Goal: Task Accomplishment & Management: Complete application form

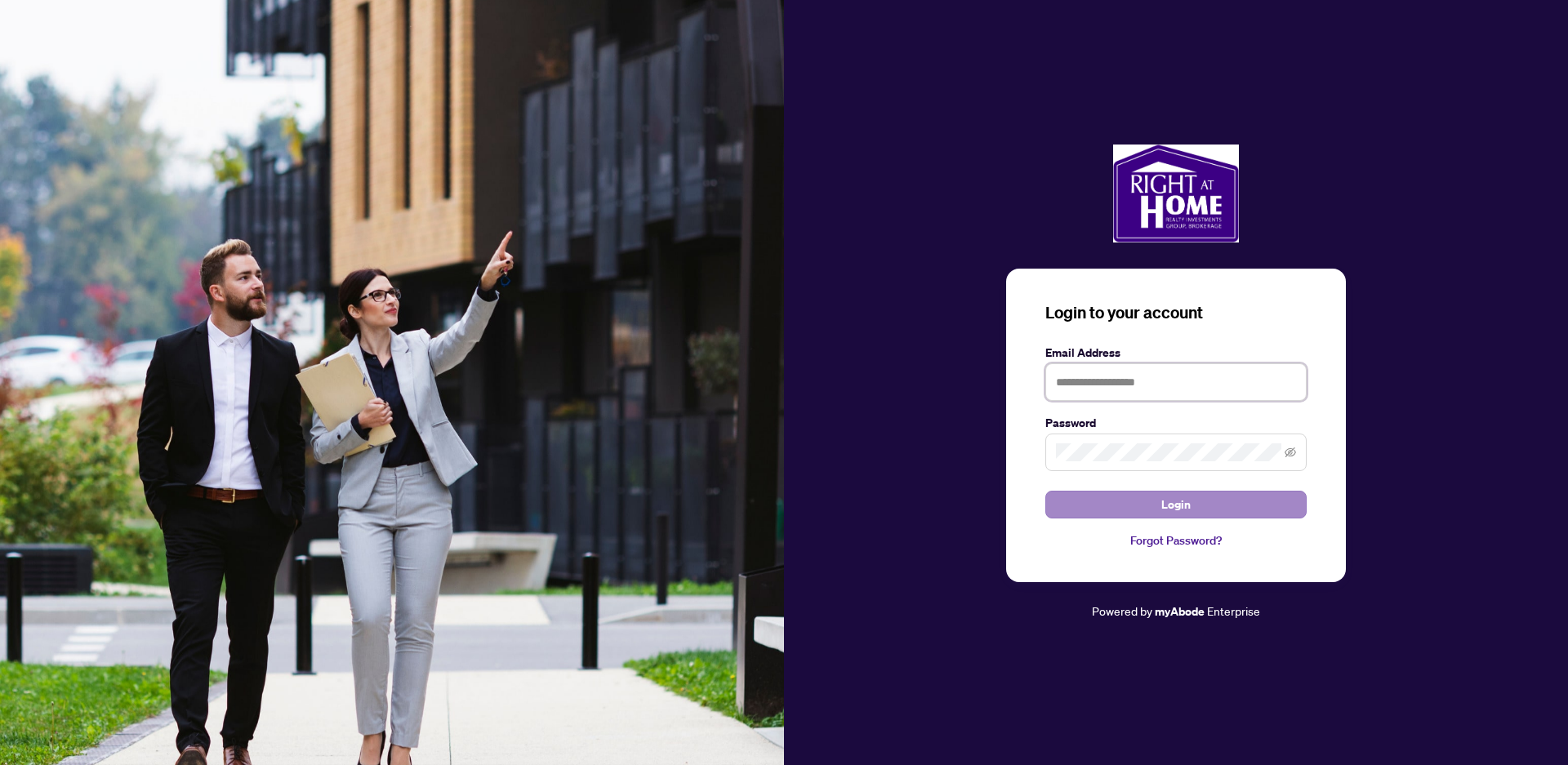
type input "**********"
click at [1175, 503] on span "Login" at bounding box center [1176, 504] width 30 height 26
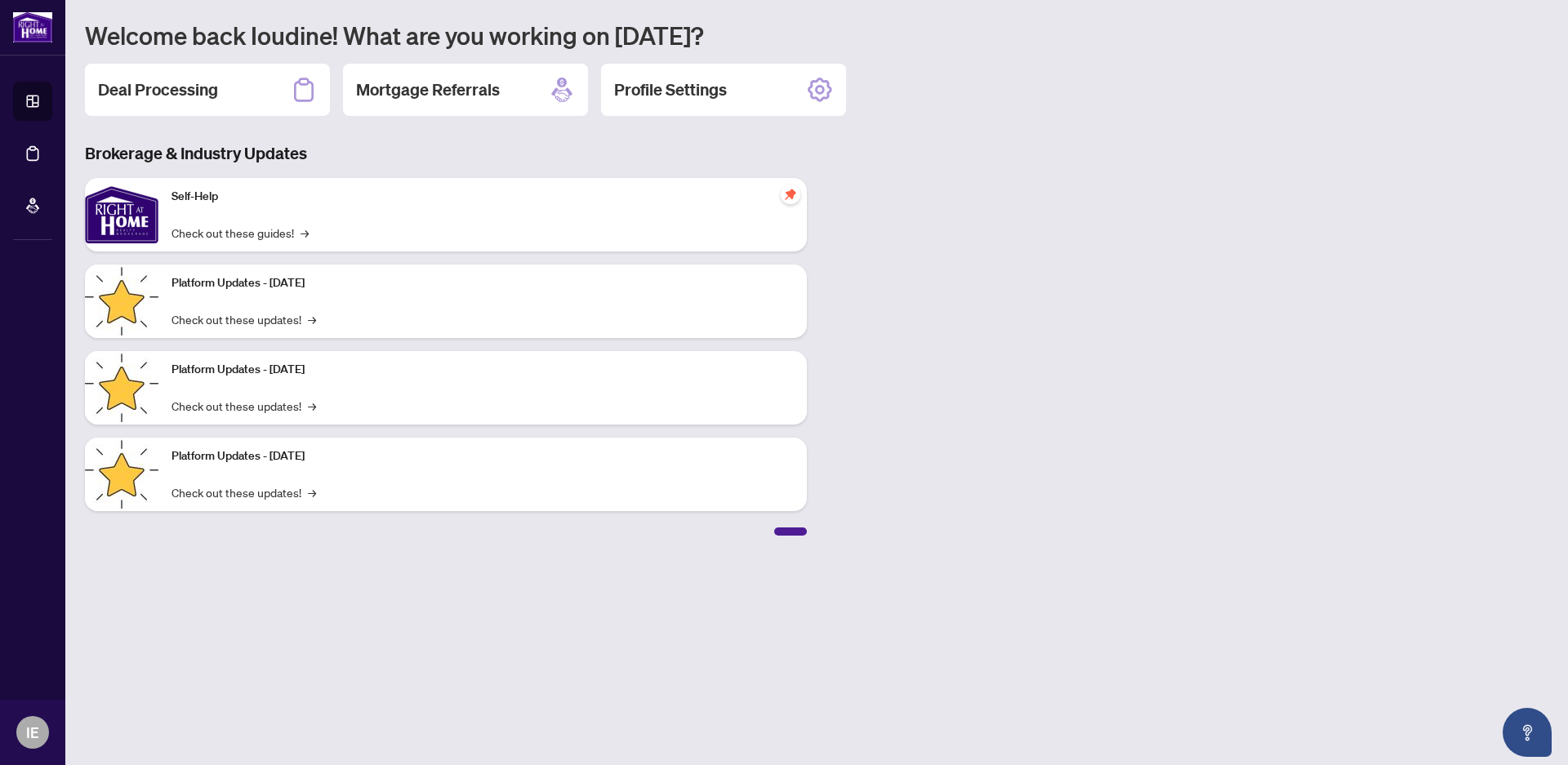
click at [134, 84] on h2 "Deal Processing" at bounding box center [158, 89] width 120 height 22
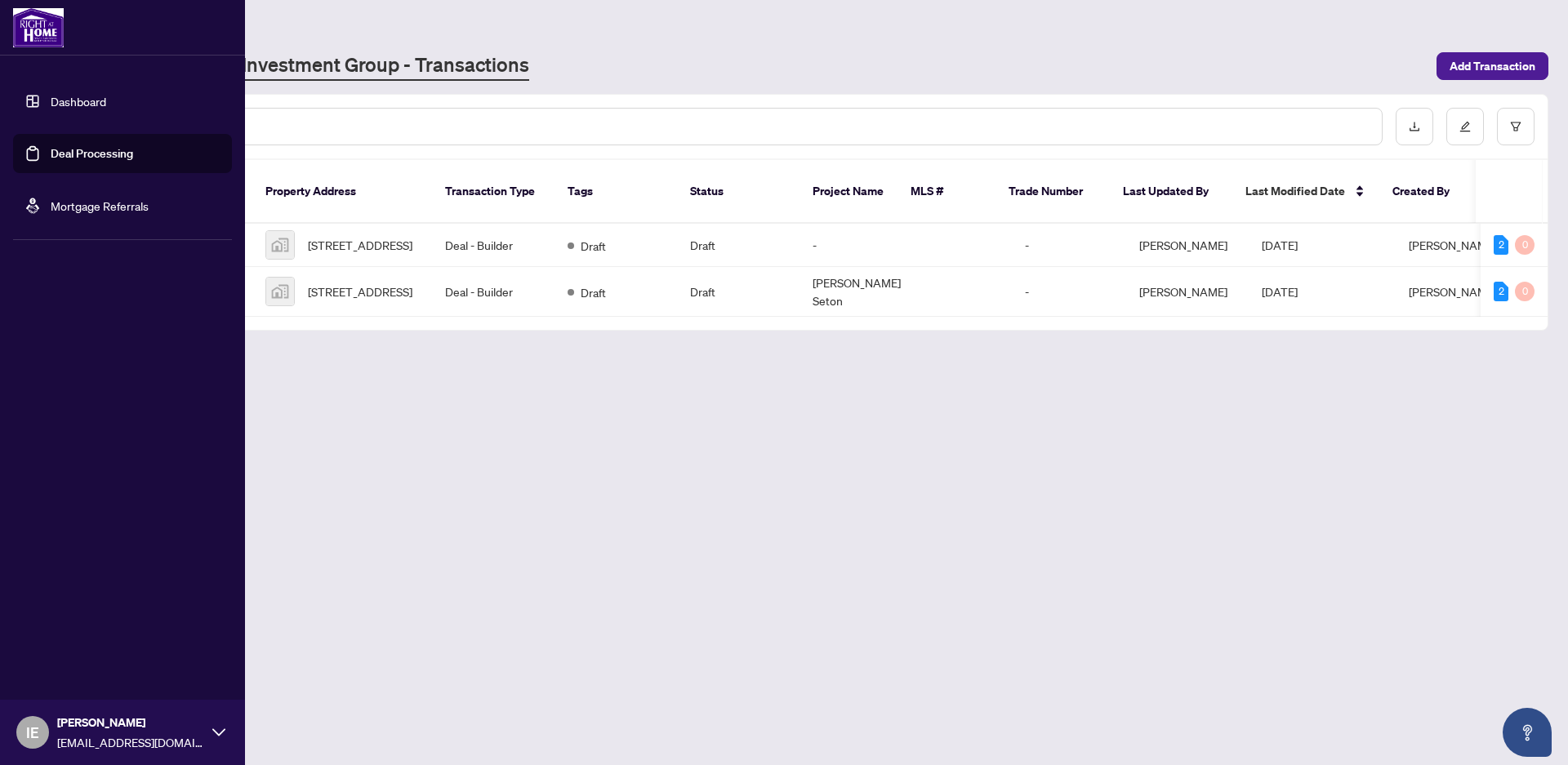
click at [81, 94] on link "Dashboard" at bounding box center [78, 101] width 56 height 14
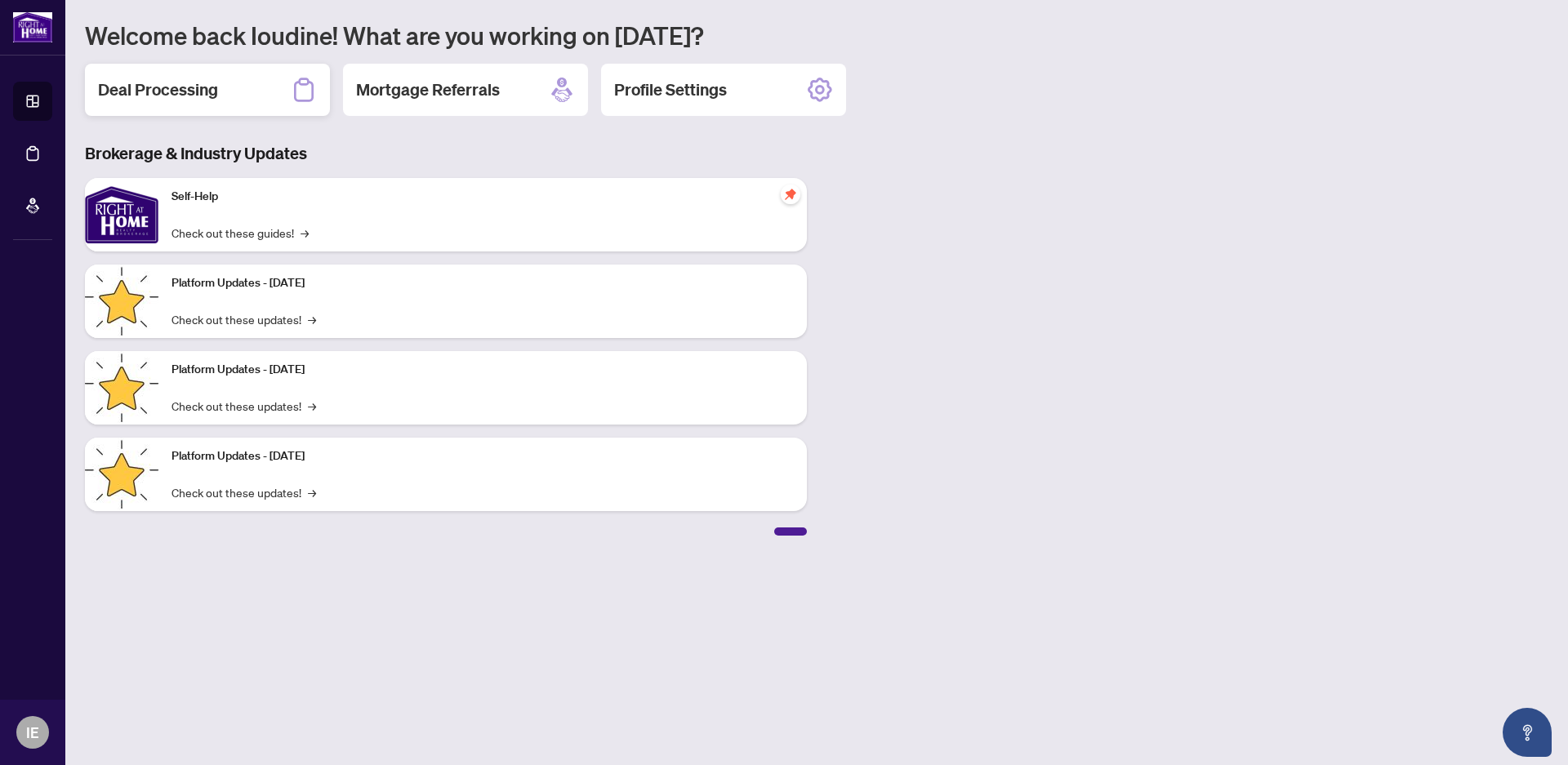
click at [141, 88] on h2 "Deal Processing" at bounding box center [158, 89] width 120 height 22
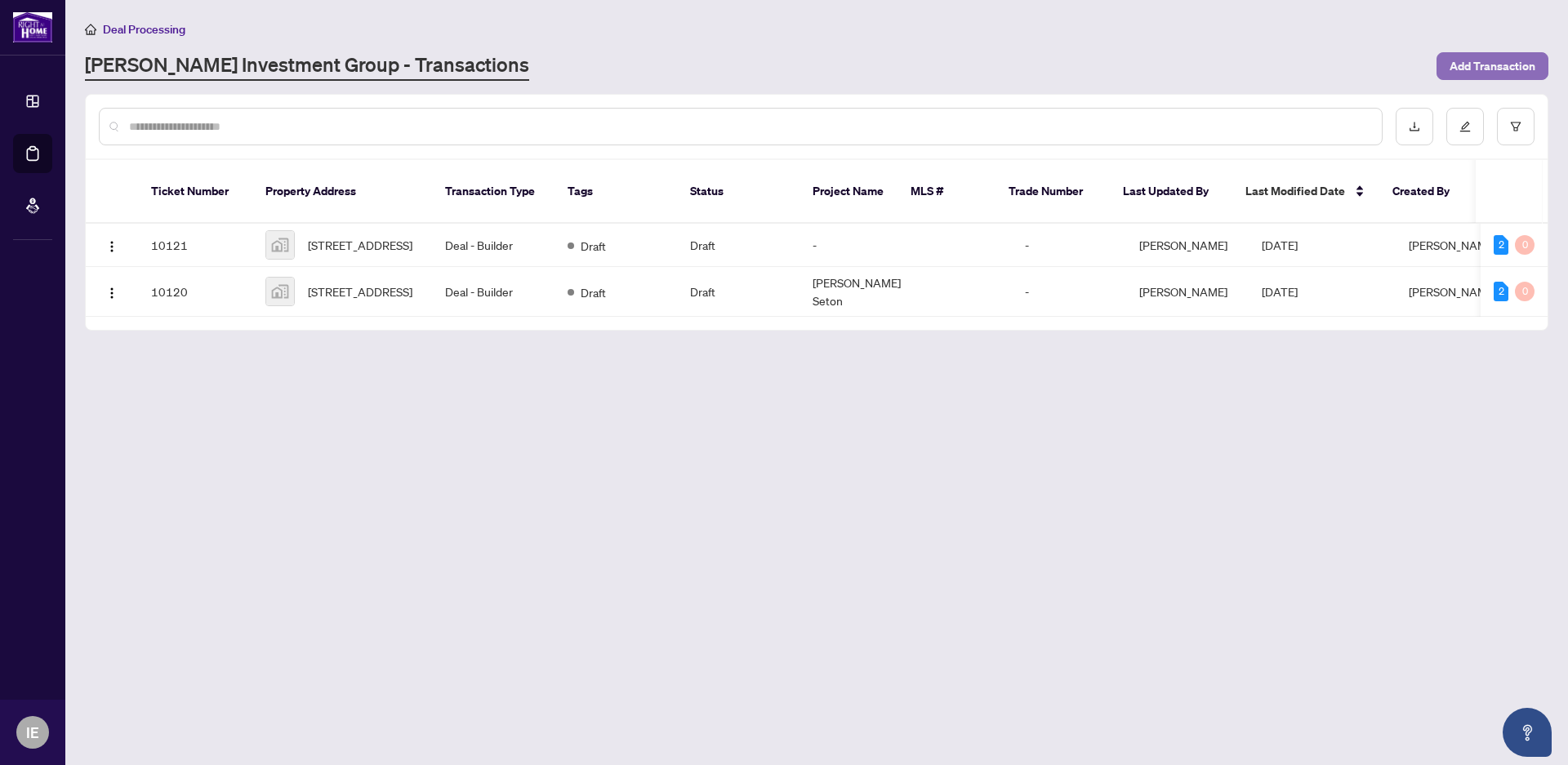
click at [1500, 64] on span "Add Transaction" at bounding box center [1492, 66] width 86 height 26
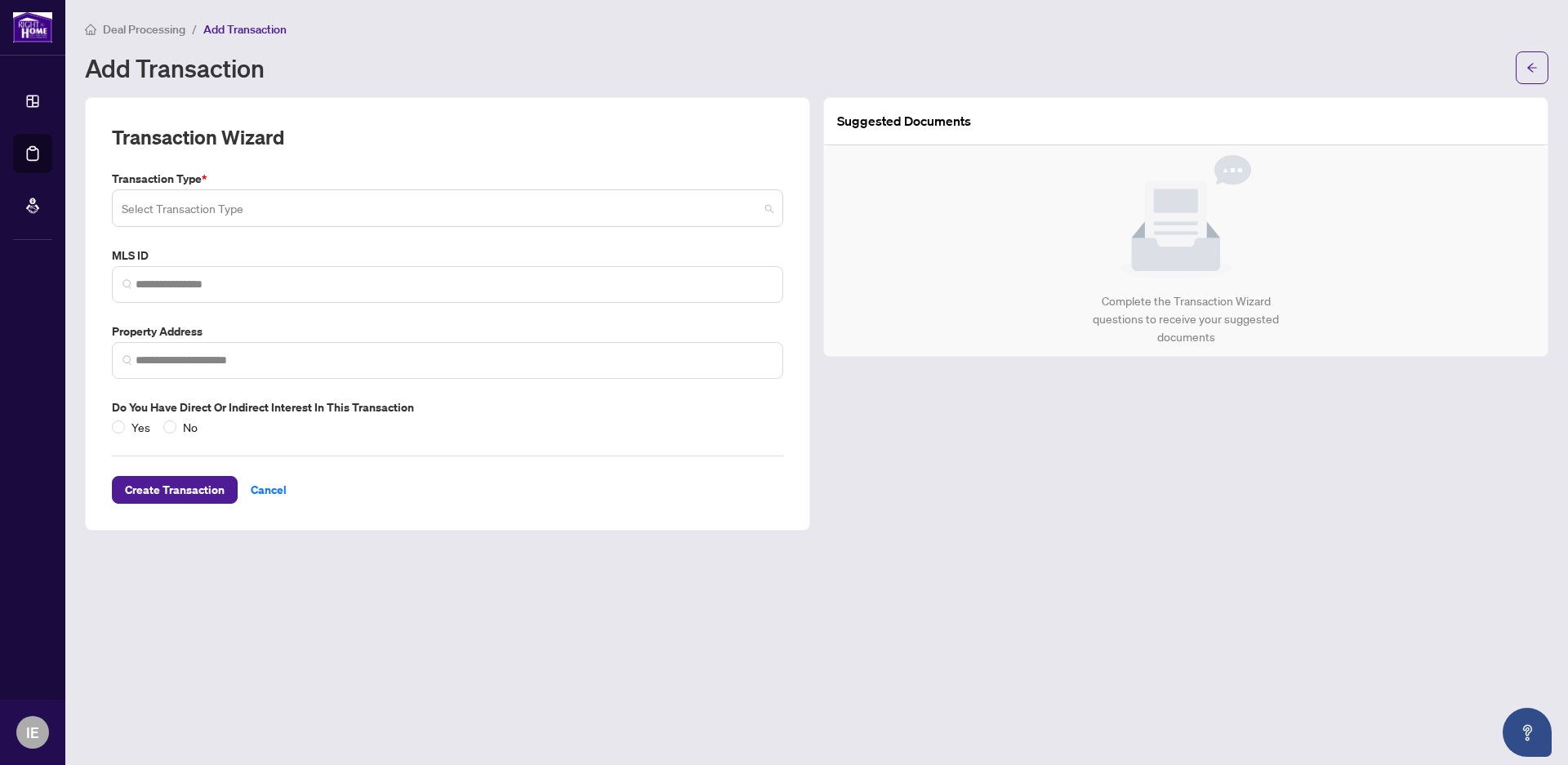
click at [138, 221] on input "search" at bounding box center [440, 211] width 637 height 36
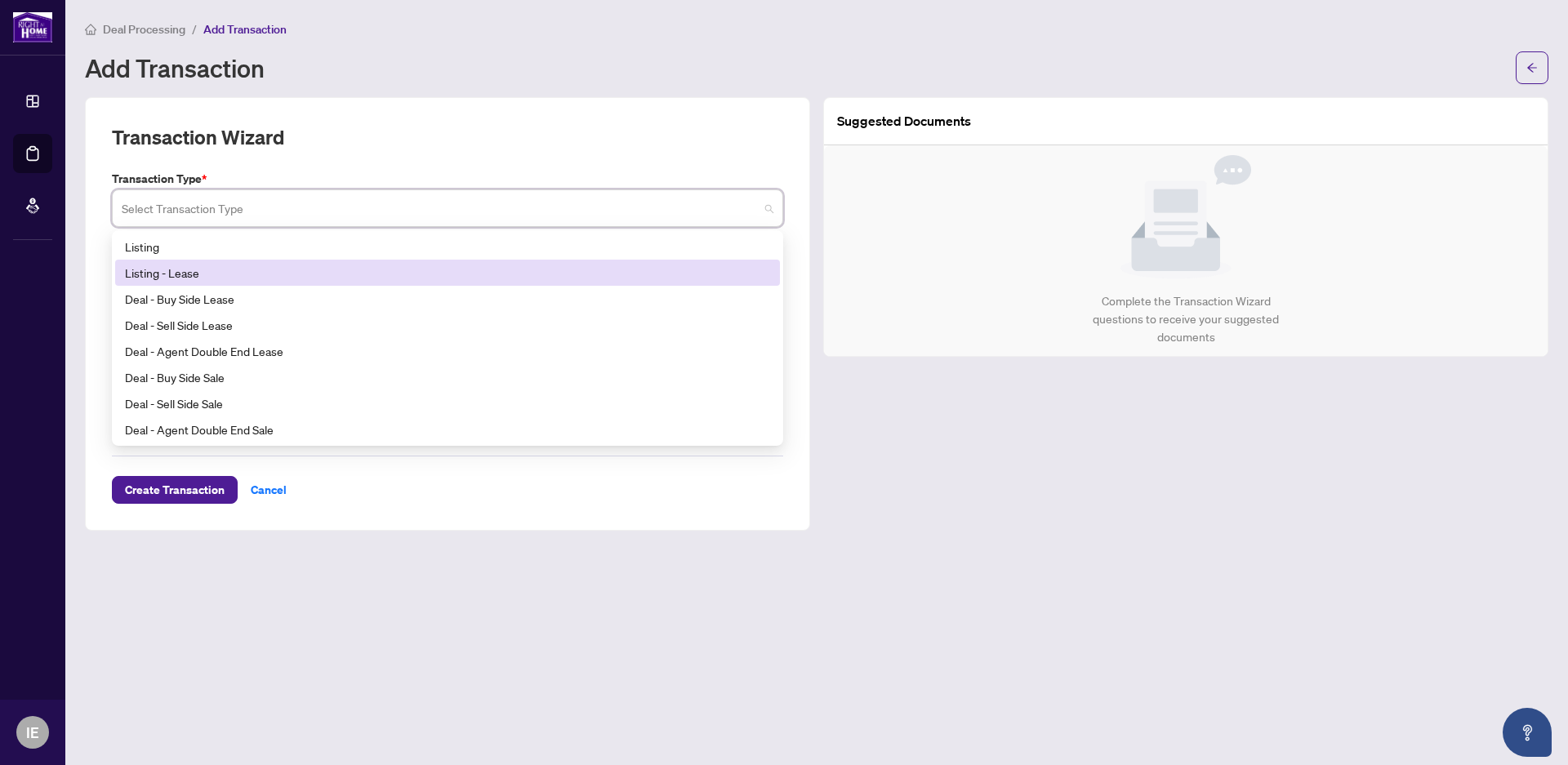
click at [176, 268] on div "Listing - Lease" at bounding box center [447, 273] width 645 height 18
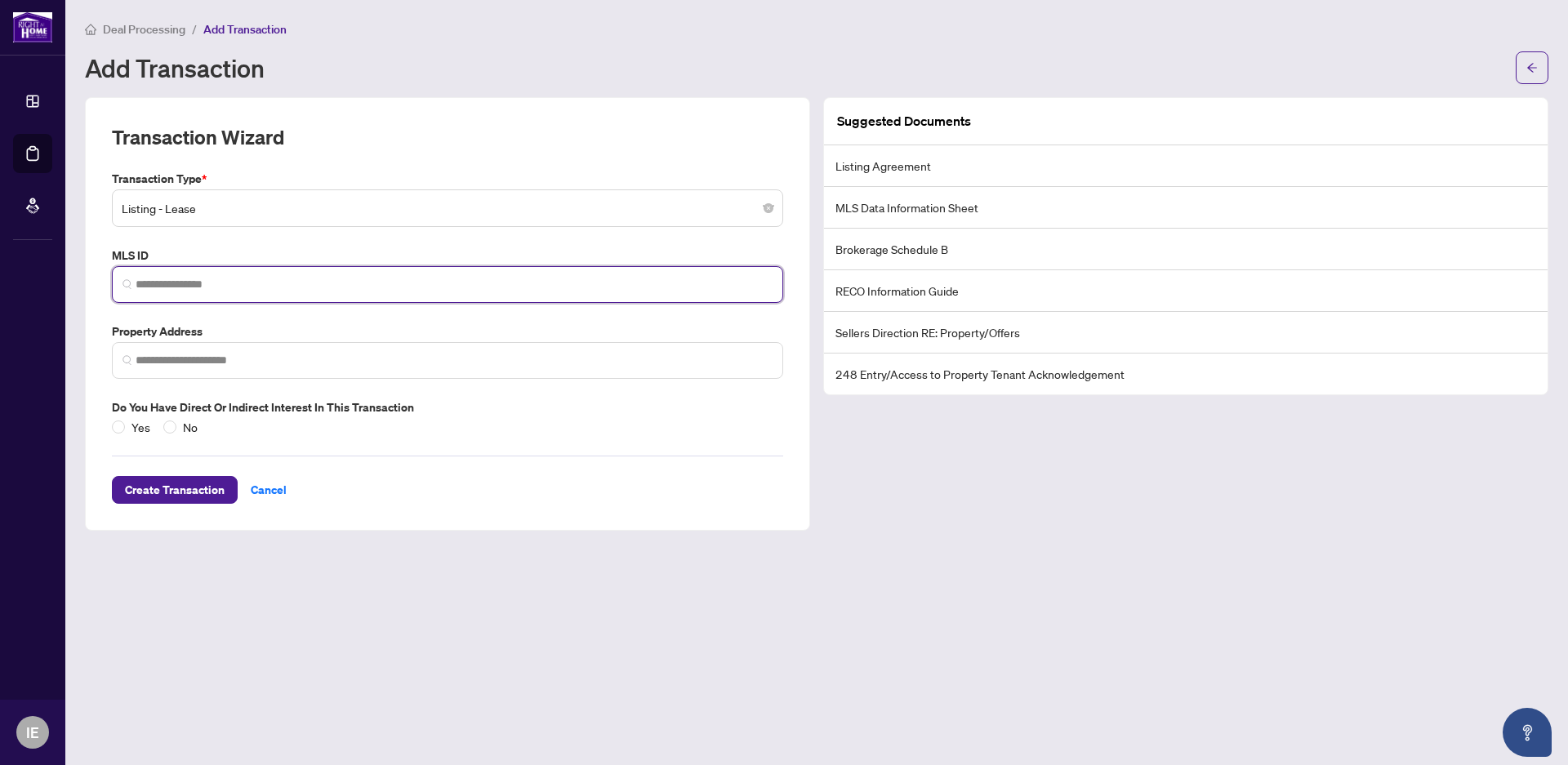
click at [220, 286] on input "search" at bounding box center [455, 284] width 637 height 17
paste input "*********"
type input "*********"
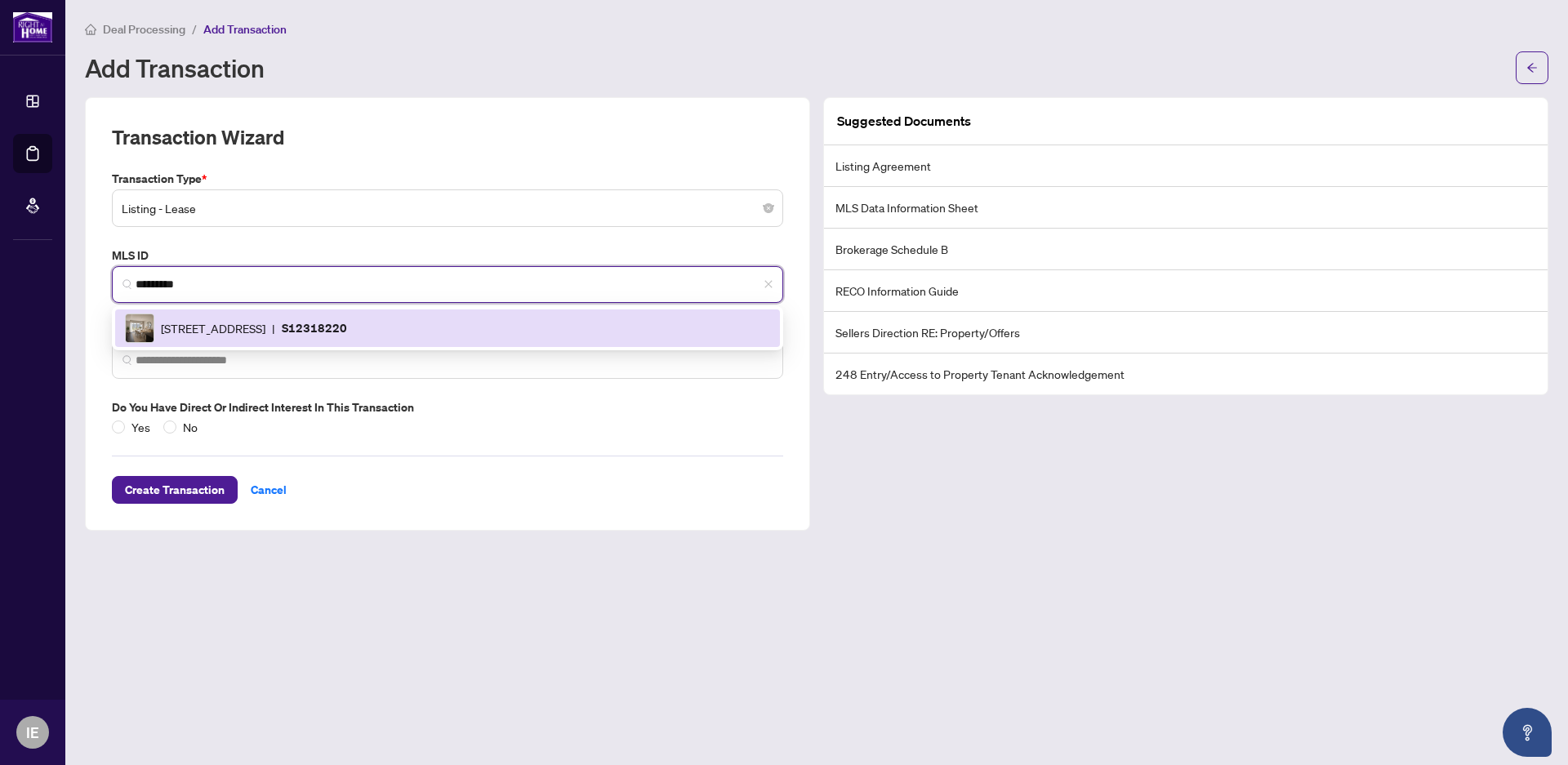
click at [230, 337] on div "[STREET_ADDRESS] | S12318220" at bounding box center [447, 328] width 645 height 30
type input "**********"
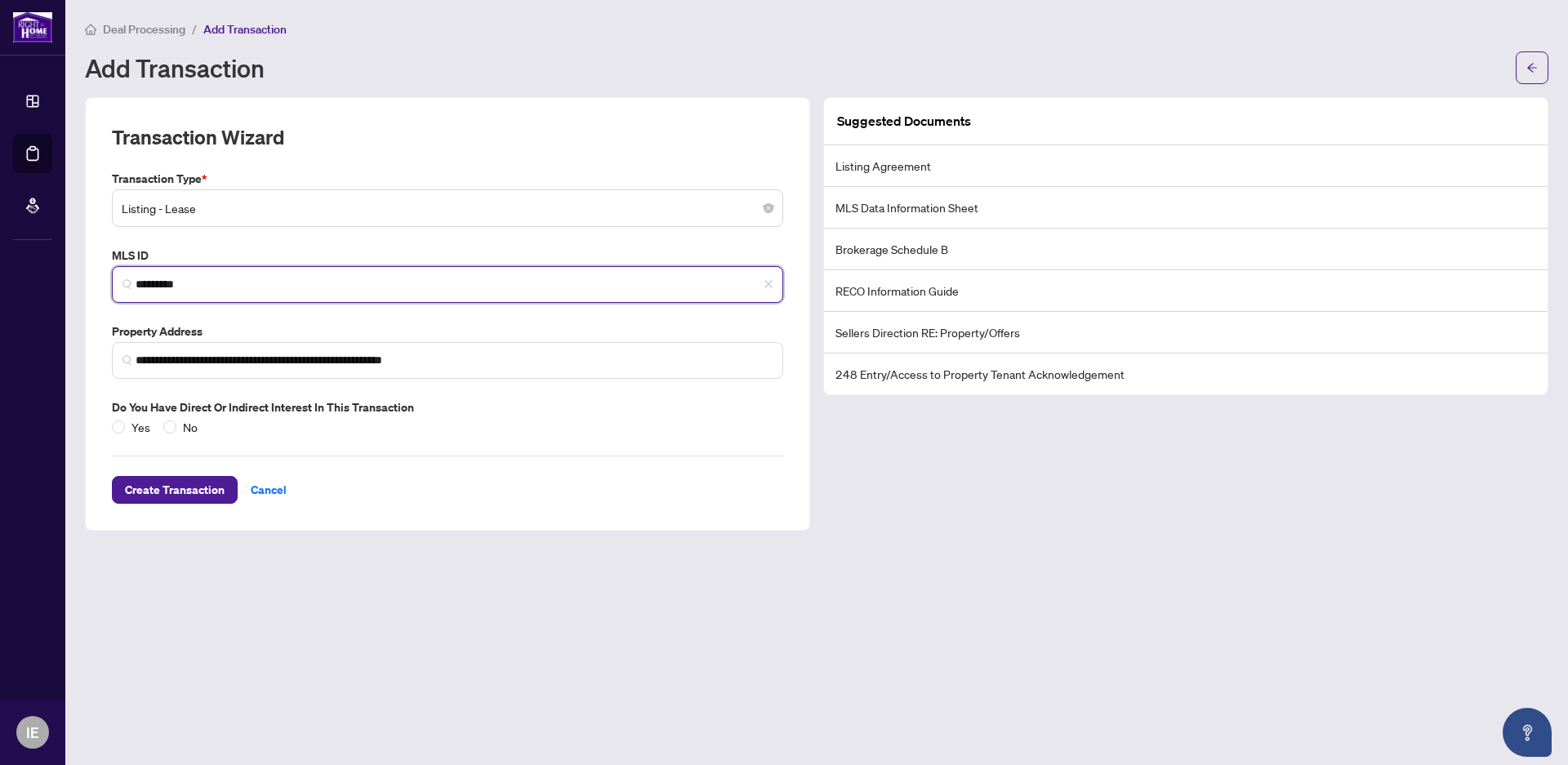
type input "*********"
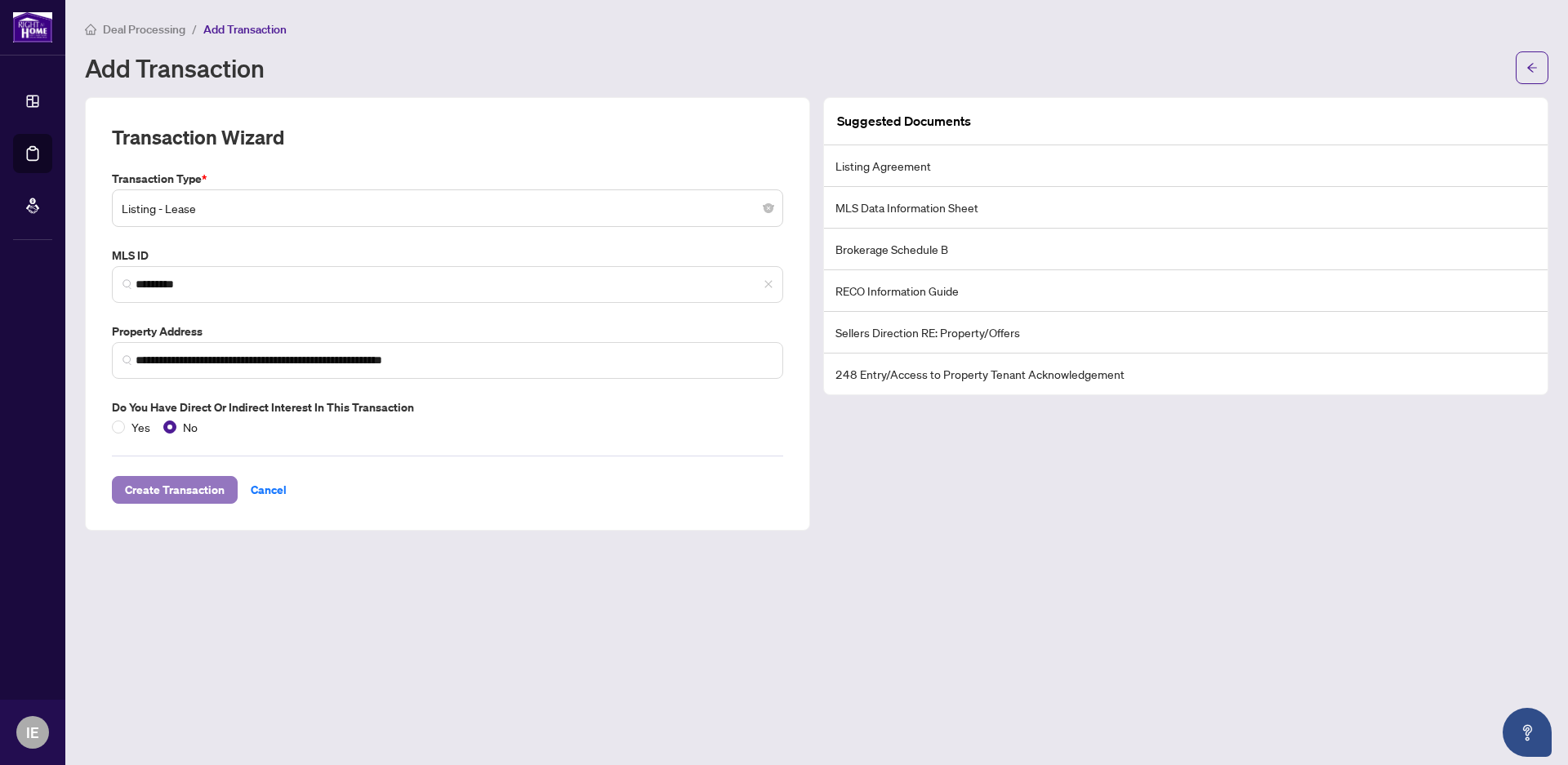
click at [172, 489] on span "Create Transaction" at bounding box center [175, 490] width 100 height 26
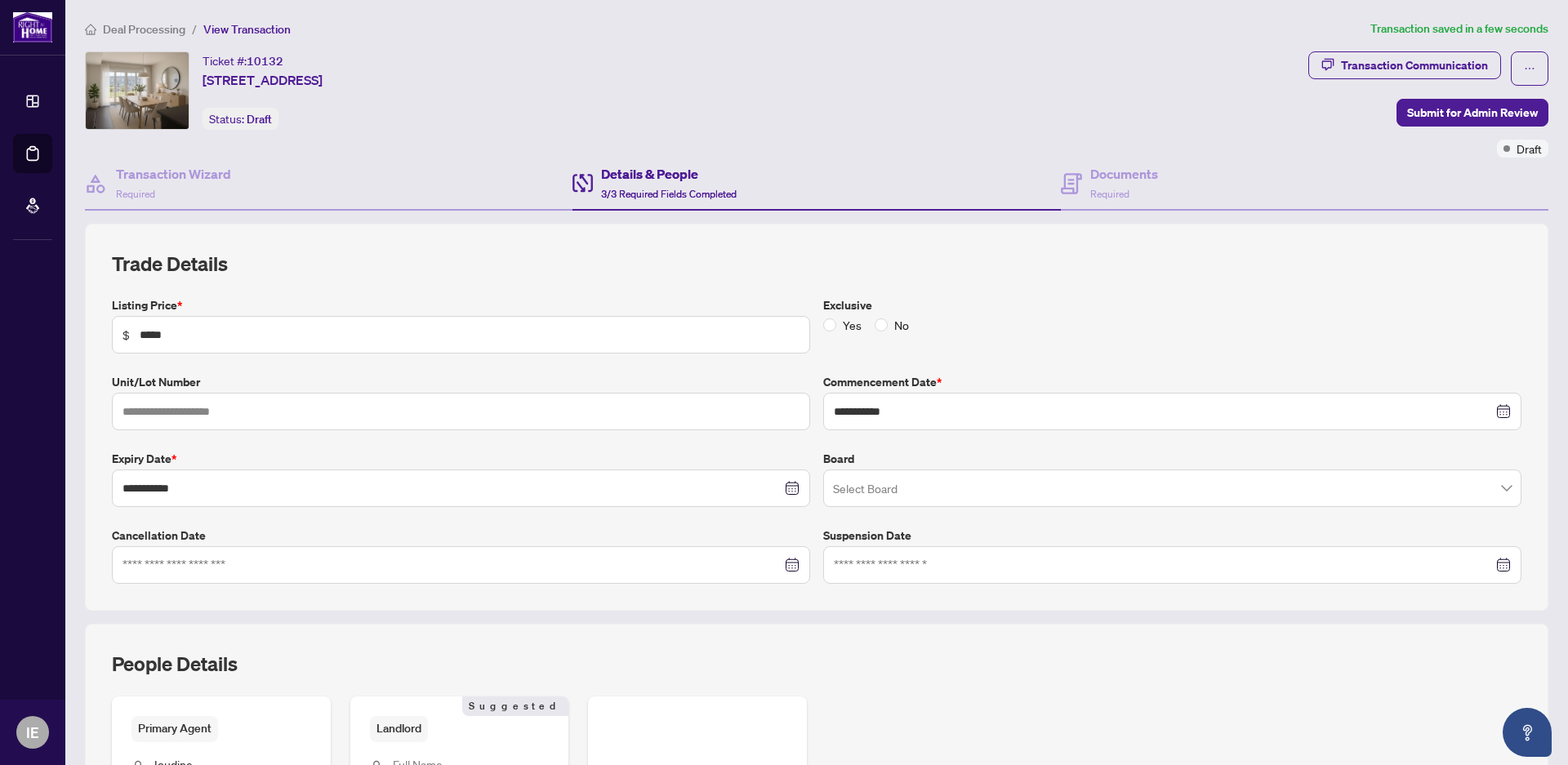
type input "**********"
click at [861, 490] on input "search" at bounding box center [1166, 490] width 664 height 36
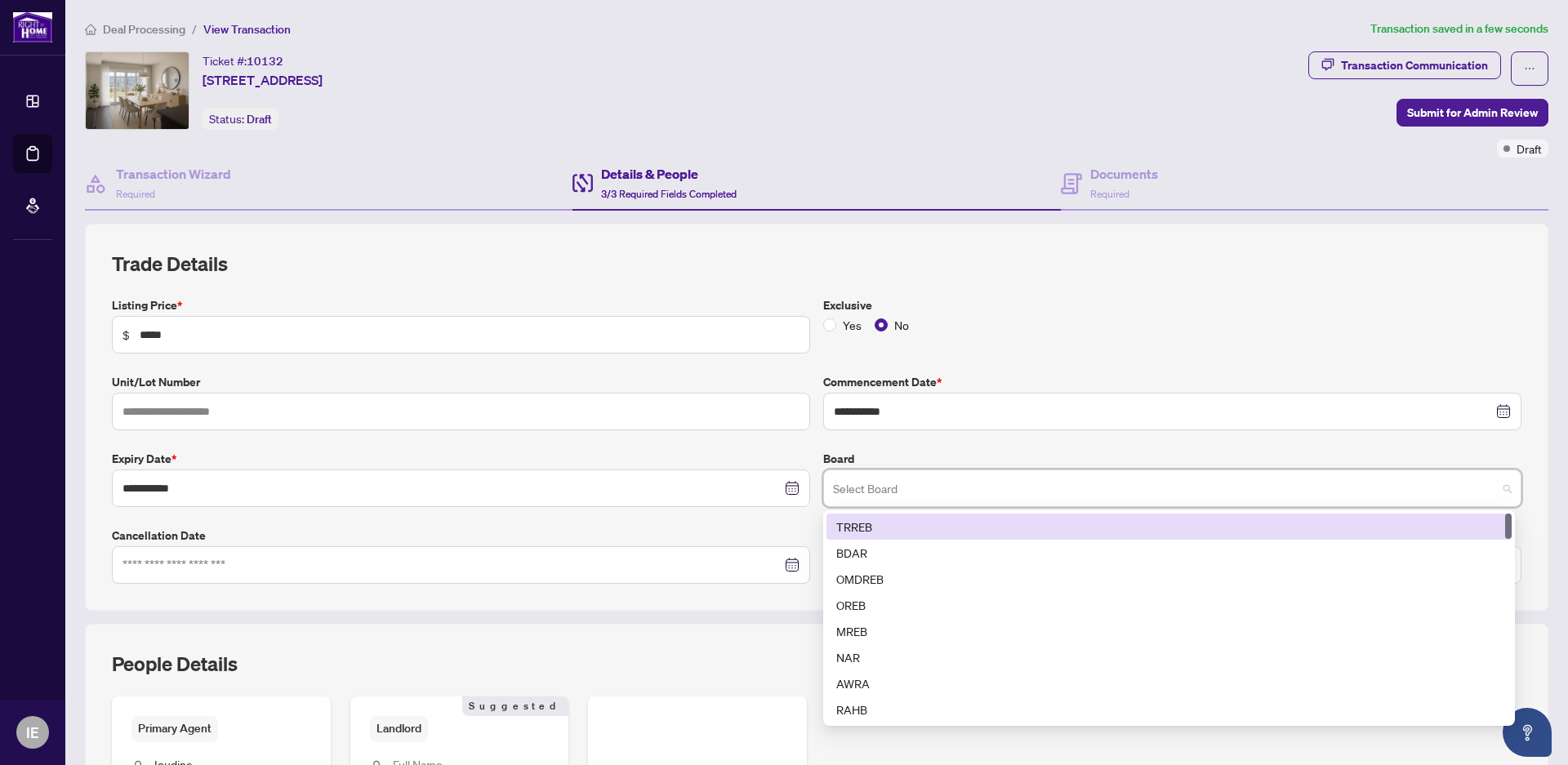
click at [856, 523] on div "TRREB" at bounding box center [1168, 526] width 665 height 18
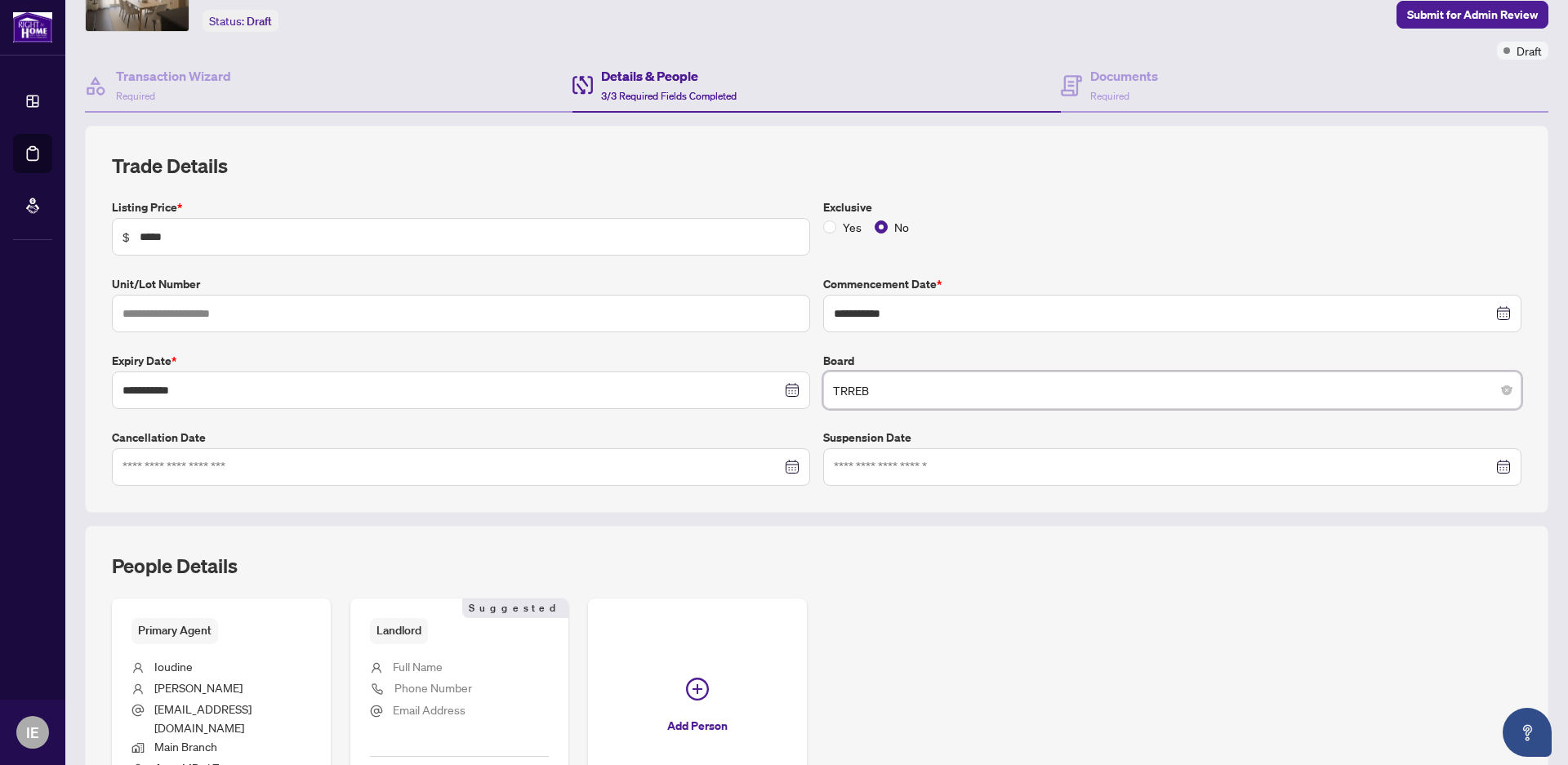
scroll to position [220, 0]
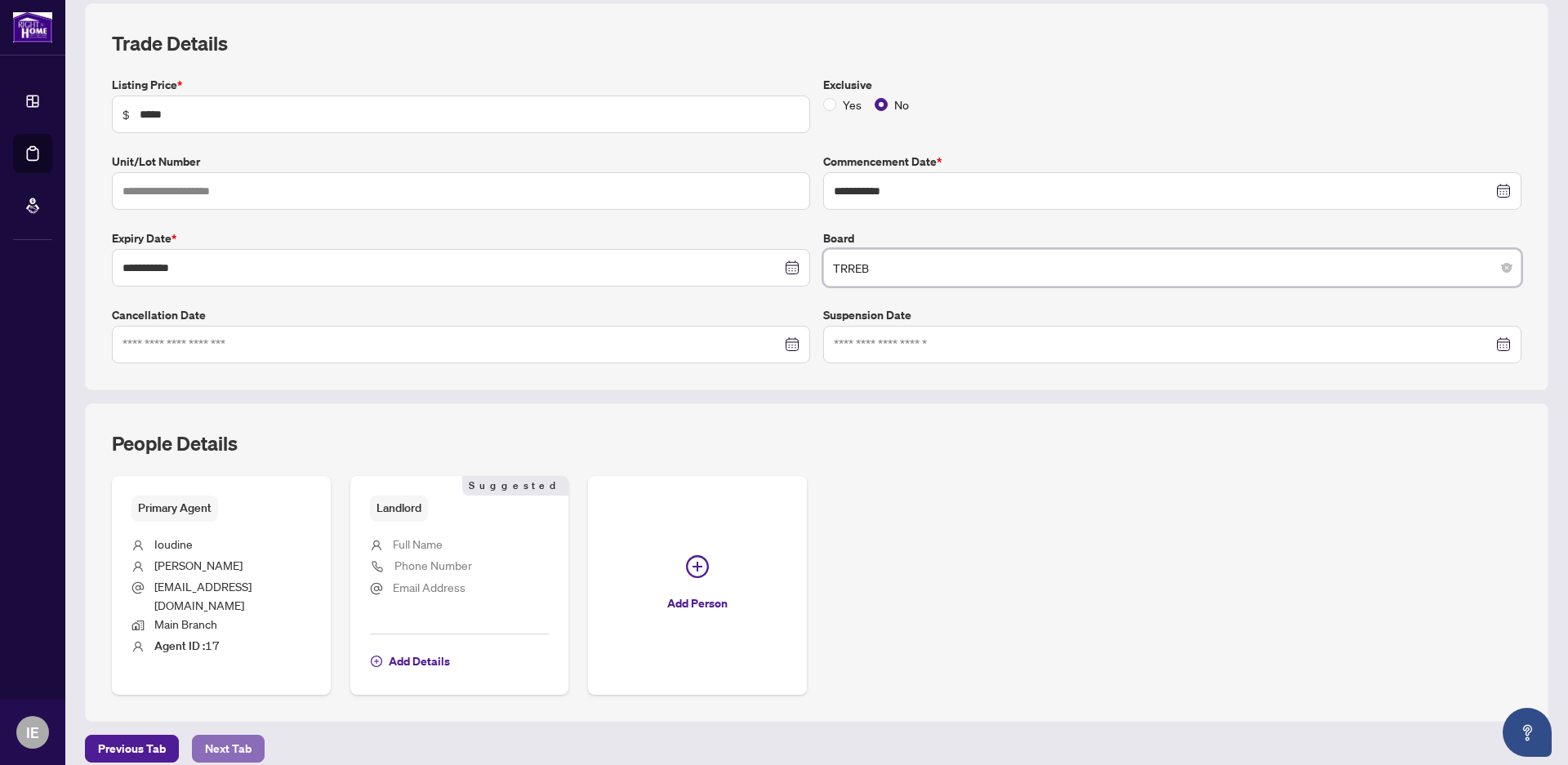
click at [229, 740] on span "Next Tab" at bounding box center [229, 749] width 47 height 26
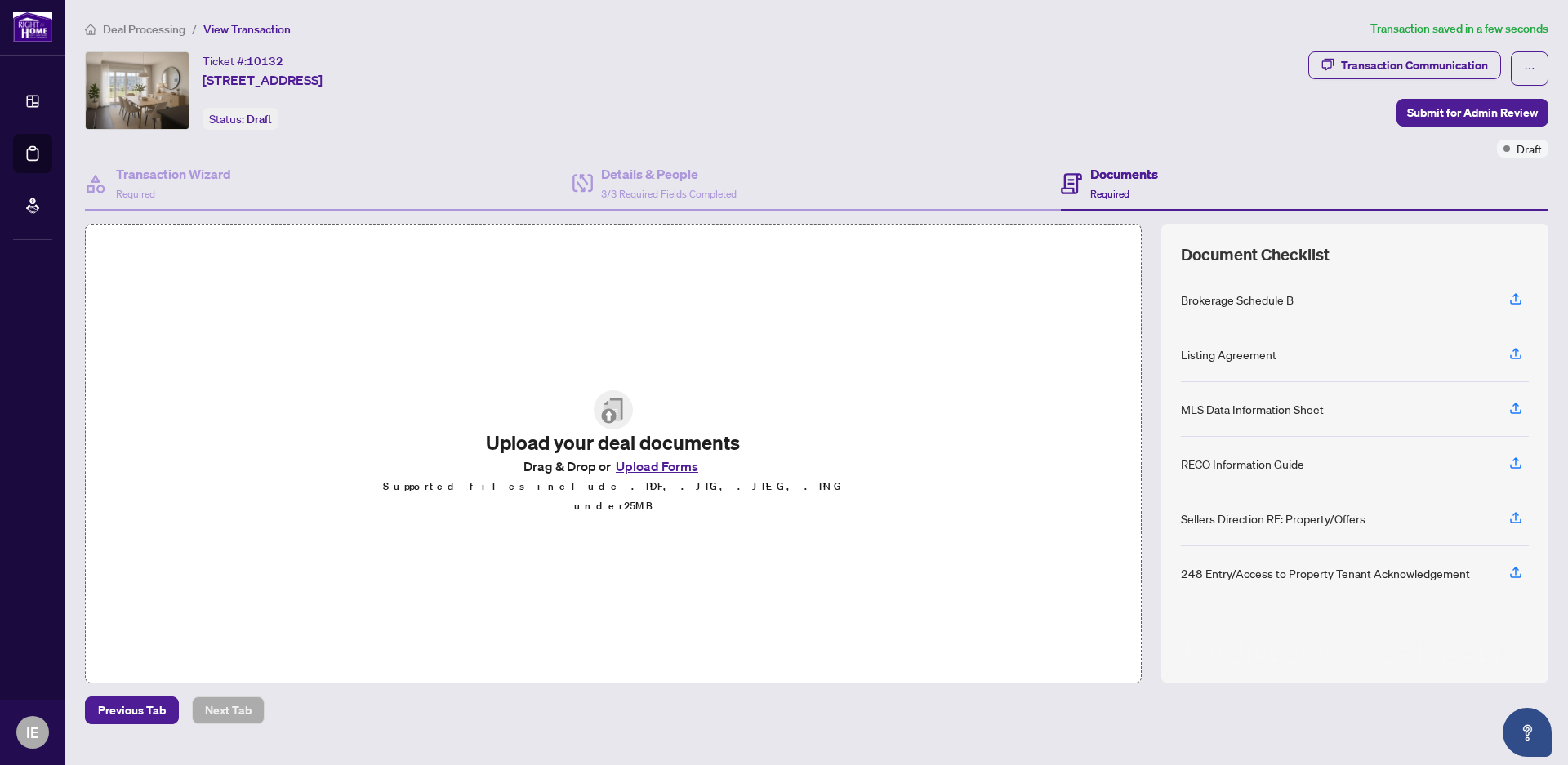
click at [609, 424] on img at bounding box center [614, 410] width 40 height 40
drag, startPoint x: 672, startPoint y: 478, endPoint x: 614, endPoint y: 518, distance: 70.5
click at [623, 542] on div "Upload your deal documents Drag & Drop or Upload Forms Supported files include …" at bounding box center [613, 454] width 1057 height 459
click at [605, 410] on img at bounding box center [614, 410] width 40 height 40
click at [653, 476] on button "Upload Forms" at bounding box center [657, 466] width 93 height 22
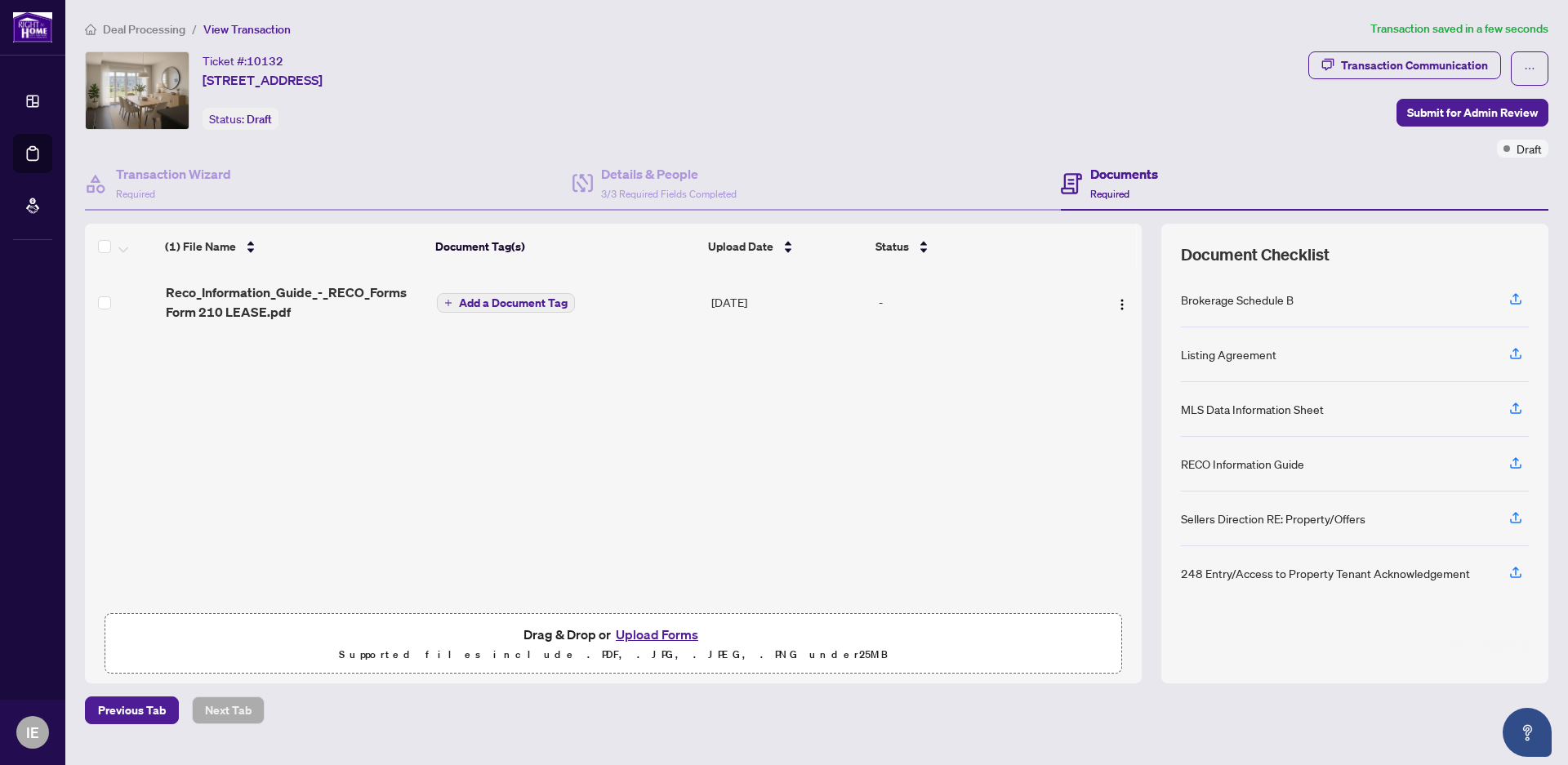
click at [636, 634] on button "Upload Forms" at bounding box center [657, 634] width 93 height 22
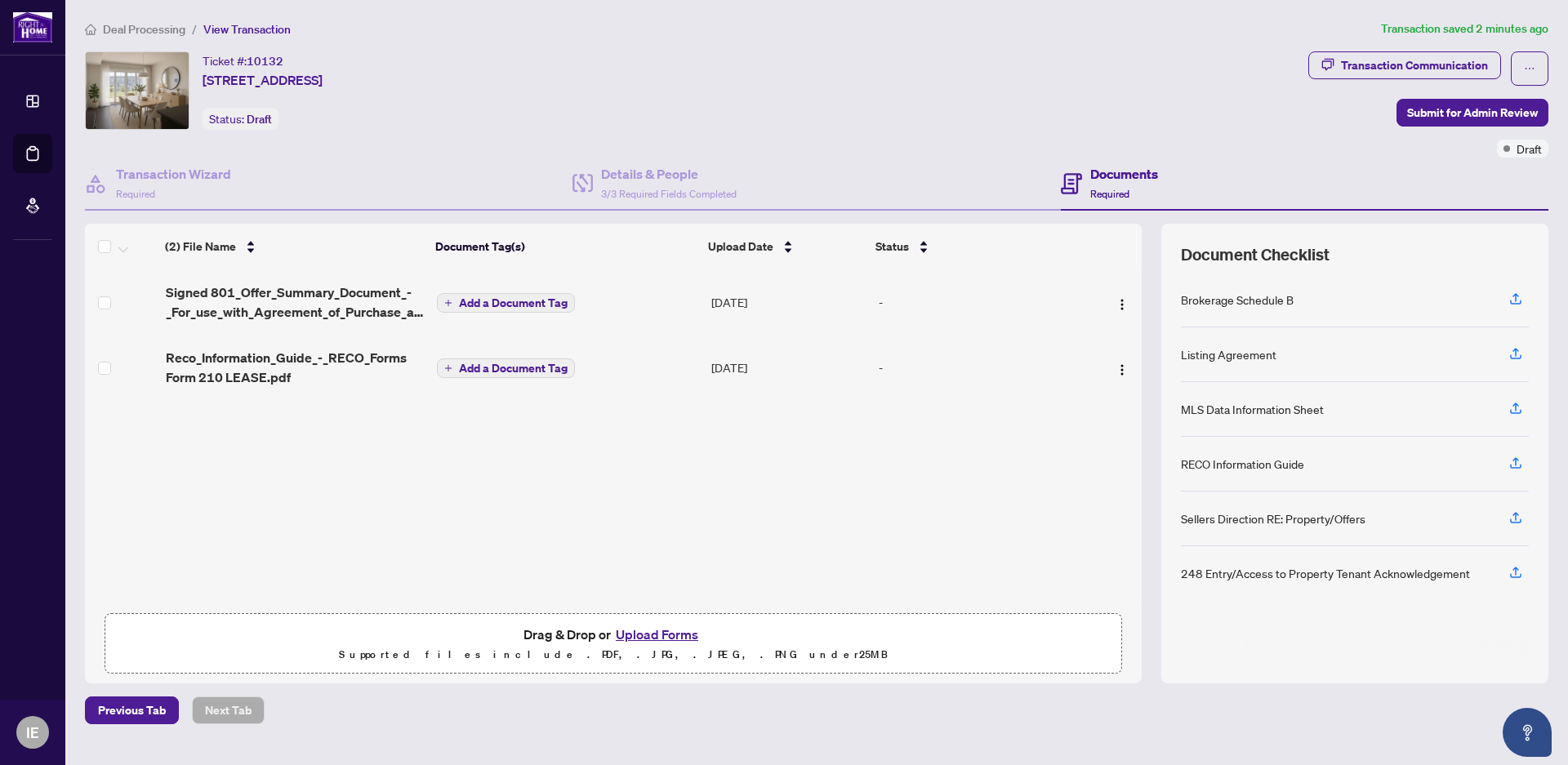
click at [644, 635] on button "Upload Forms" at bounding box center [657, 634] width 93 height 22
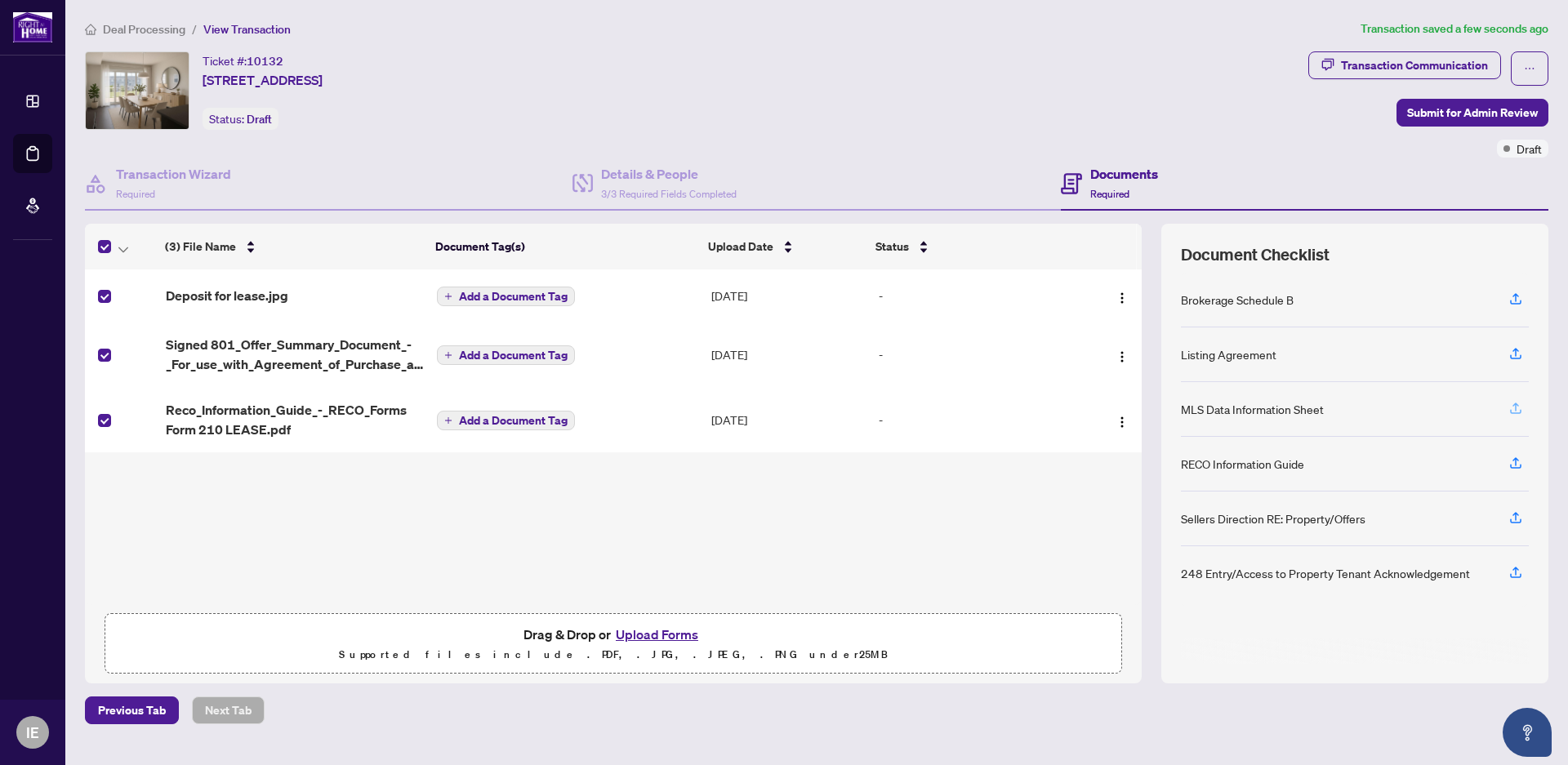
click at [1515, 407] on icon "button" at bounding box center [1516, 409] width 14 height 14
click at [1513, 516] on icon "button" at bounding box center [1515, 516] width 6 height 8
click at [1432, 112] on span "Submit for Admin Review" at bounding box center [1472, 112] width 131 height 26
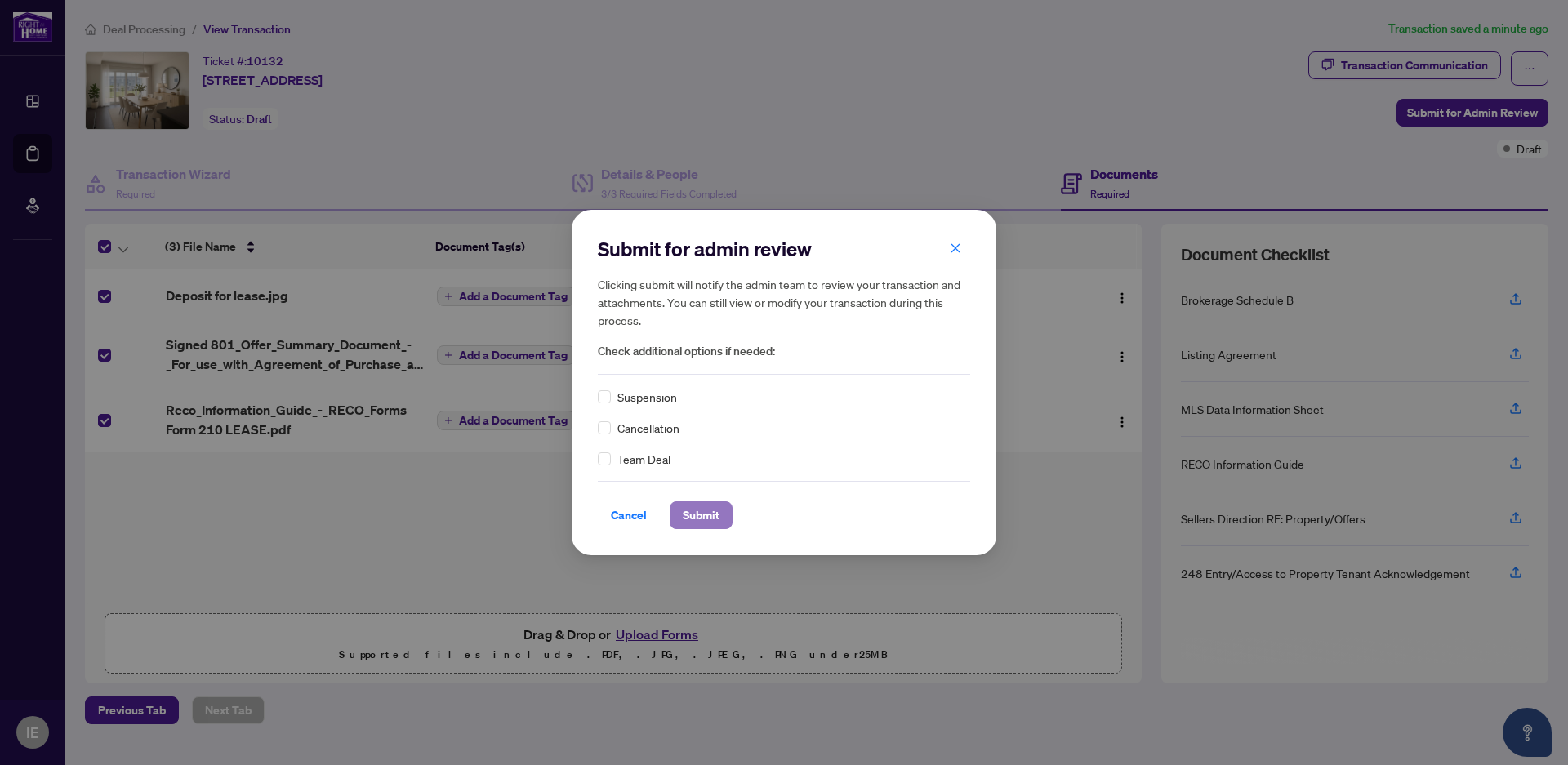
click at [700, 514] on span "Submit" at bounding box center [701, 515] width 37 height 26
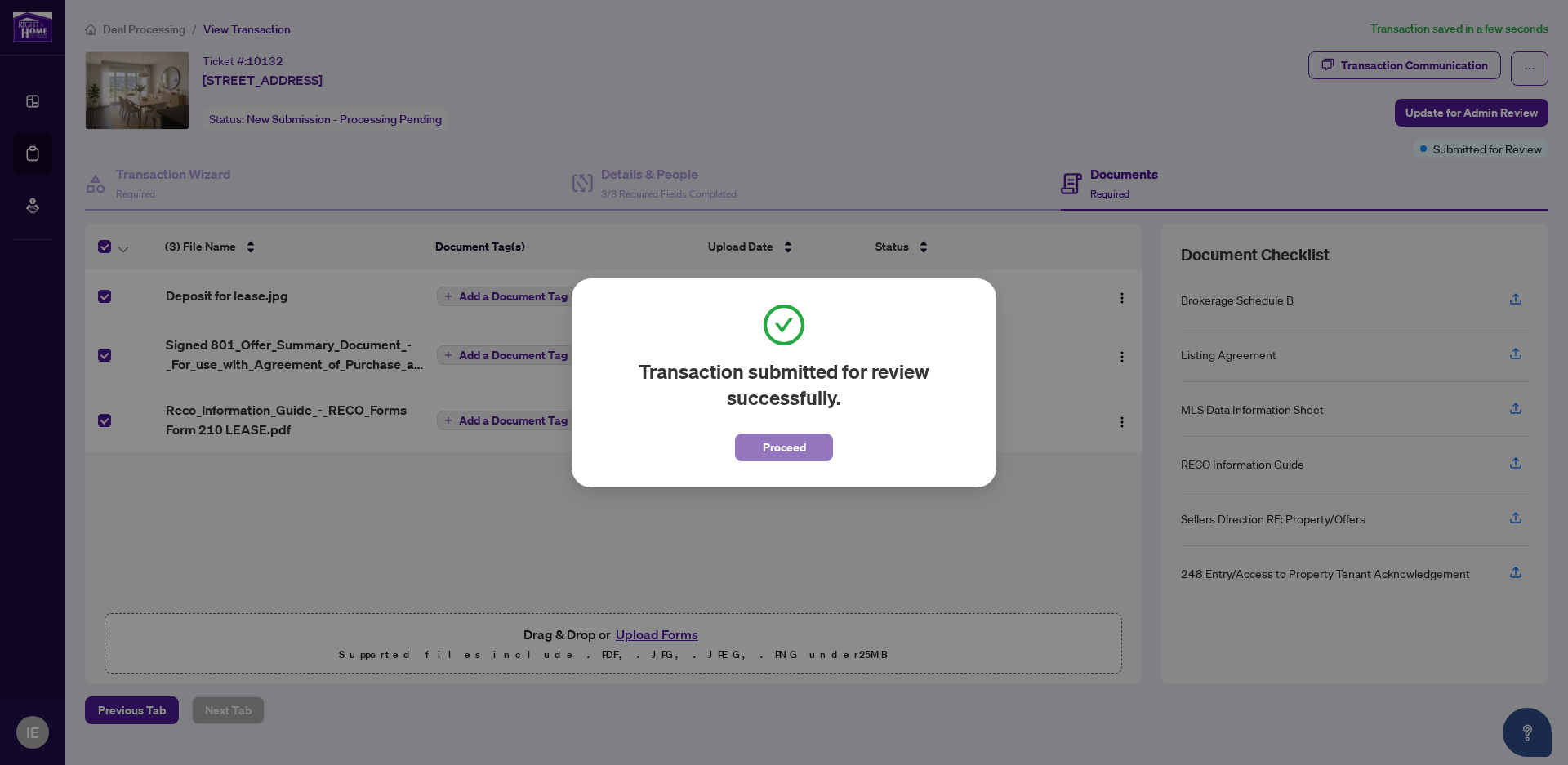
click at [789, 453] on span "Proceed" at bounding box center [784, 447] width 43 height 26
